Goal: Navigation & Orientation: Find specific page/section

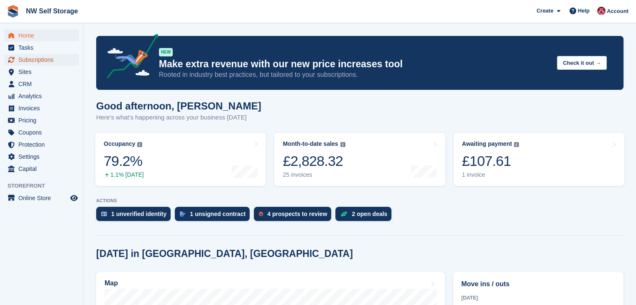
click at [23, 64] on span "Subscriptions" at bounding box center [43, 60] width 50 height 12
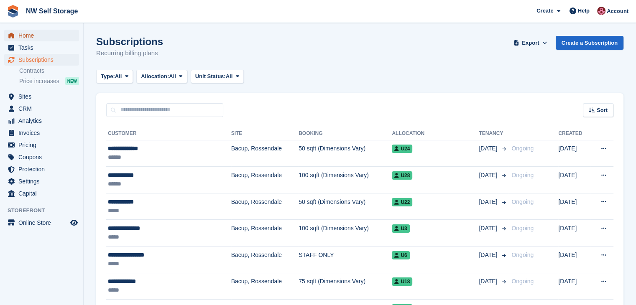
click at [38, 39] on span "Home" at bounding box center [43, 36] width 50 height 12
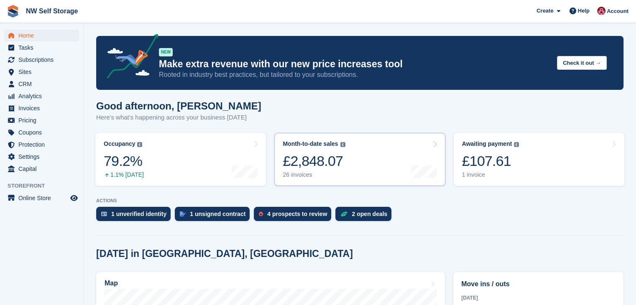
click at [316, 176] on div "26 invoices" at bounding box center [314, 174] width 62 height 7
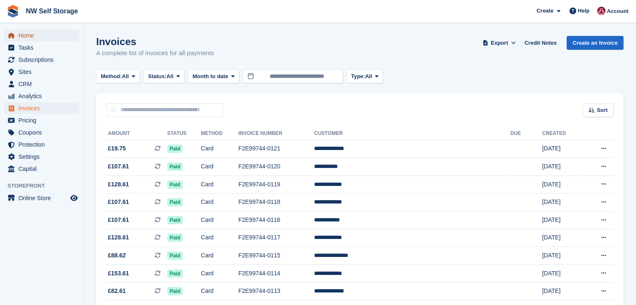
click at [20, 40] on span "Home" at bounding box center [43, 36] width 50 height 12
